Goal: Information Seeking & Learning: Learn about a topic

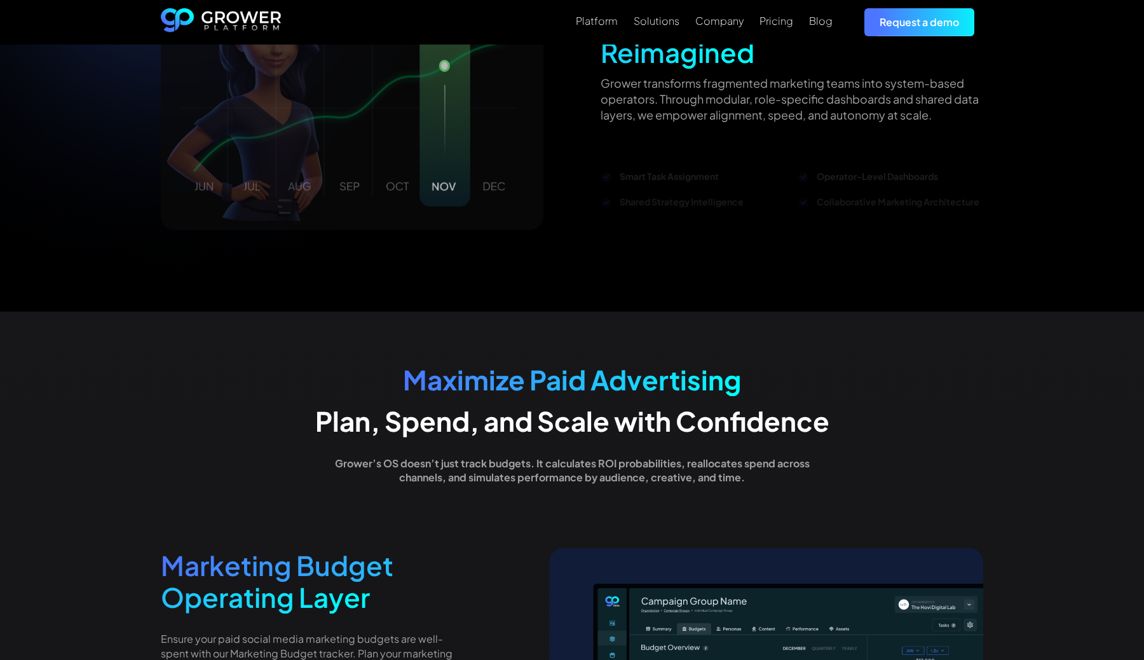
scroll to position [1789, 0]
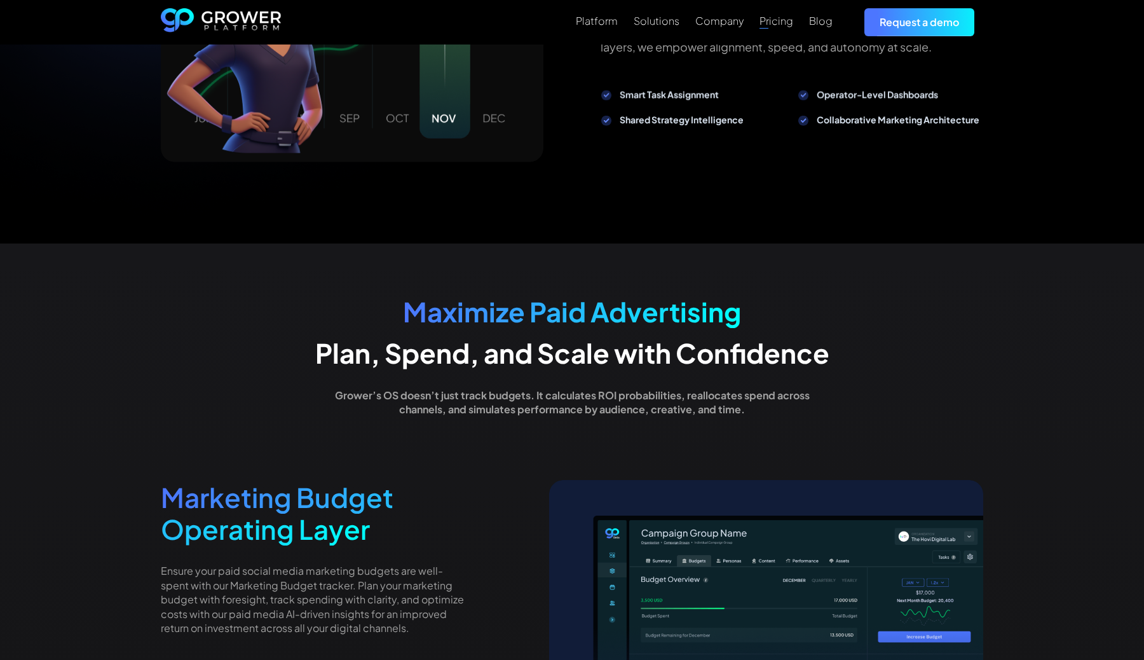
click at [776, 23] on div "Pricing" at bounding box center [777, 21] width 34 height 12
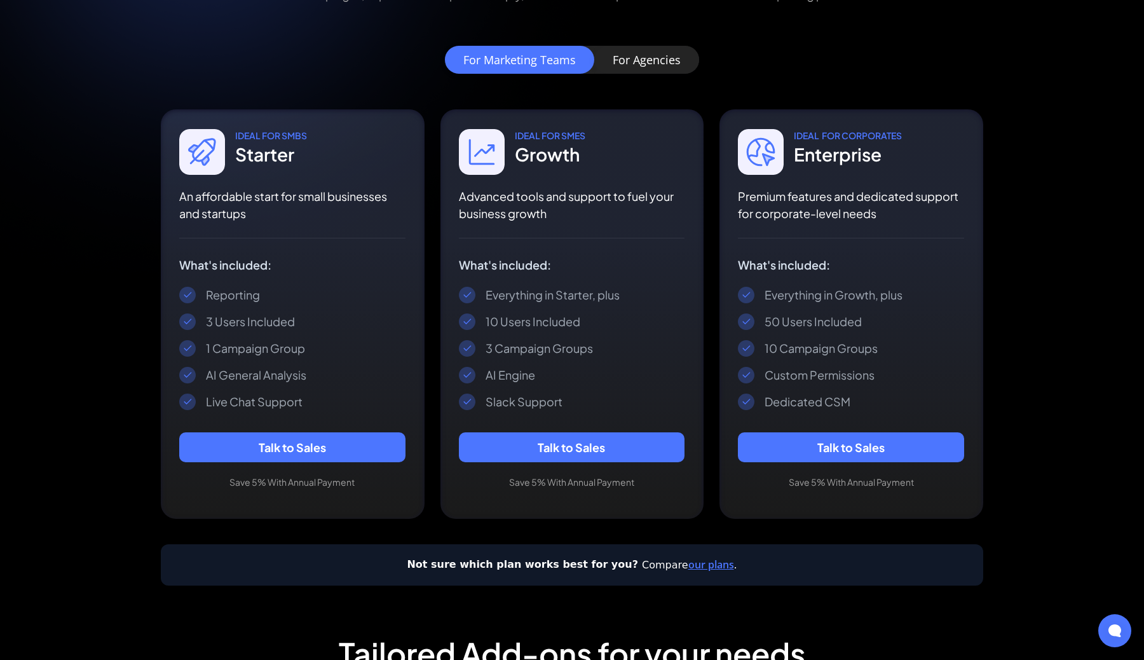
scroll to position [196, 0]
click at [657, 67] on div "For Agencies" at bounding box center [647, 60] width 68 height 13
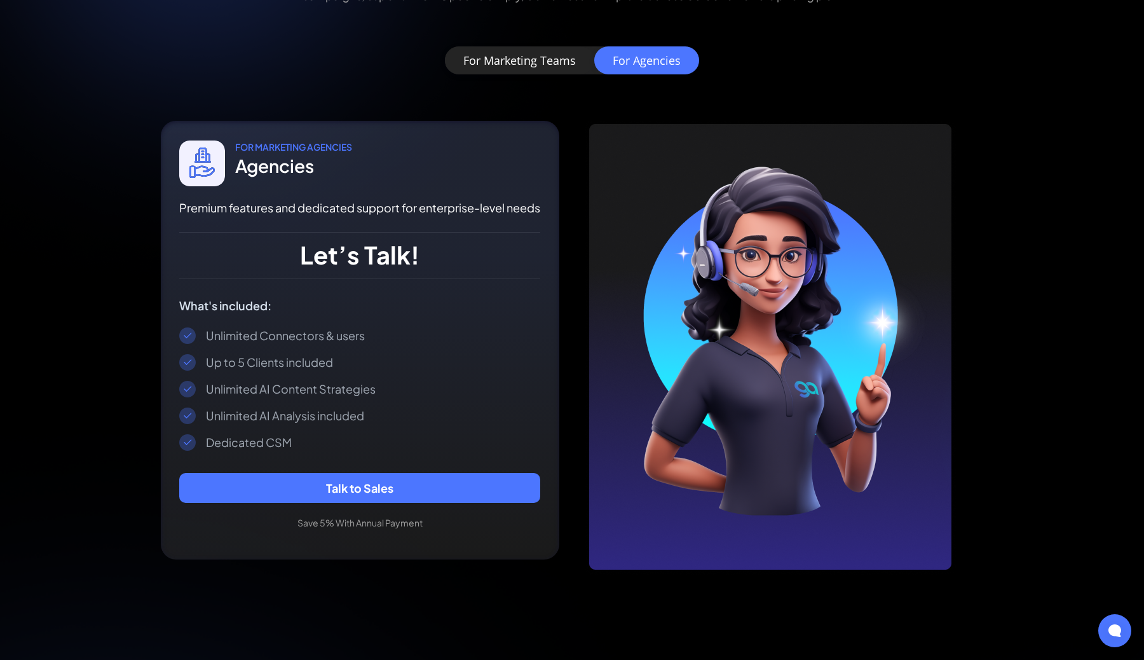
click at [538, 65] on div "For Marketing Teams" at bounding box center [519, 60] width 113 height 13
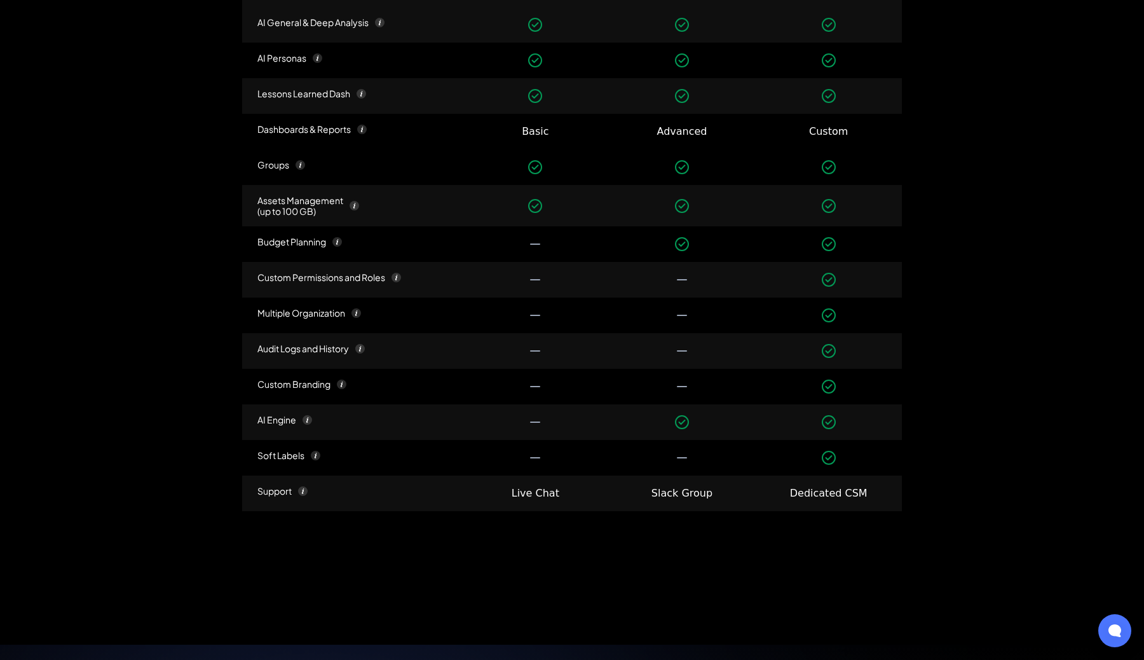
scroll to position [1514, 0]
